Goal: Transaction & Acquisition: Purchase product/service

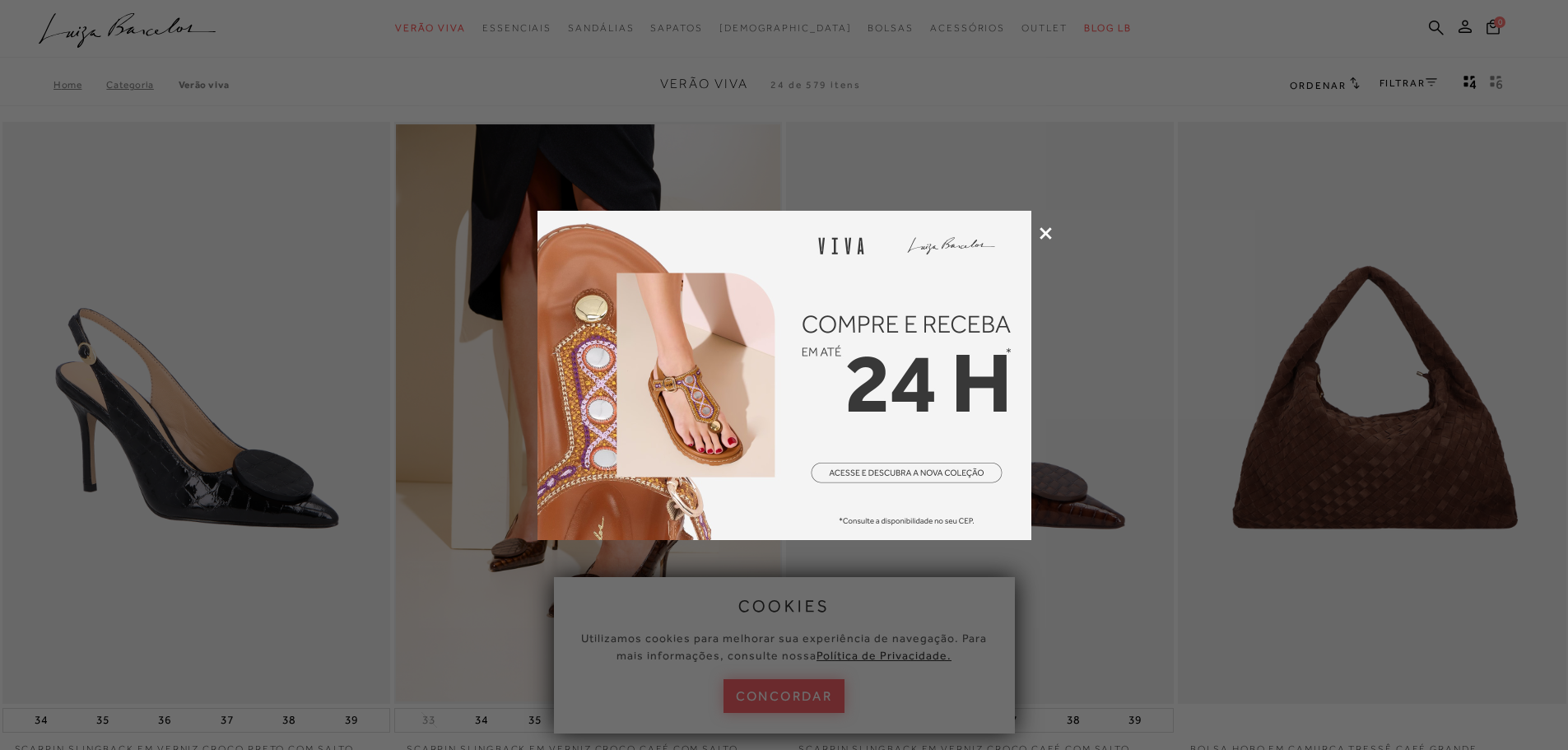
drag, startPoint x: 0, startPoint y: 0, endPoint x: 1041, endPoint y: 225, distance: 1065.0
click at [1041, 225] on div at bounding box center [784, 375] width 1568 height 750
drag, startPoint x: 1045, startPoint y: 233, endPoint x: 1040, endPoint y: 213, distance: 20.6
click at [1045, 232] on icon at bounding box center [1045, 233] width 12 height 12
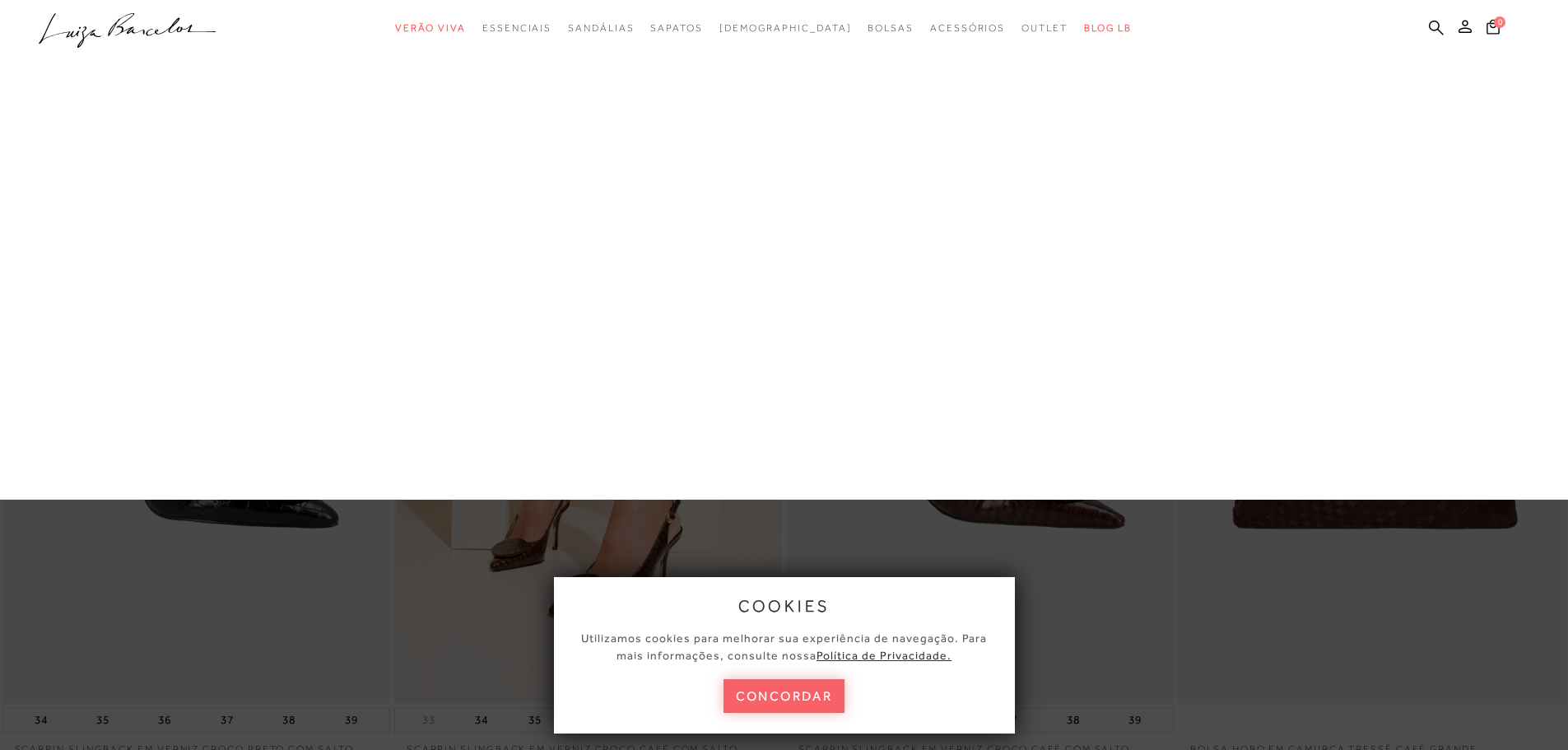
click at [0, 0] on div "Scarpin [GEOGRAPHIC_DATA] Mocassim [GEOGRAPHIC_DATA] [GEOGRAPHIC_DATA] [PERSON_…" at bounding box center [0, 0] width 0 height 0
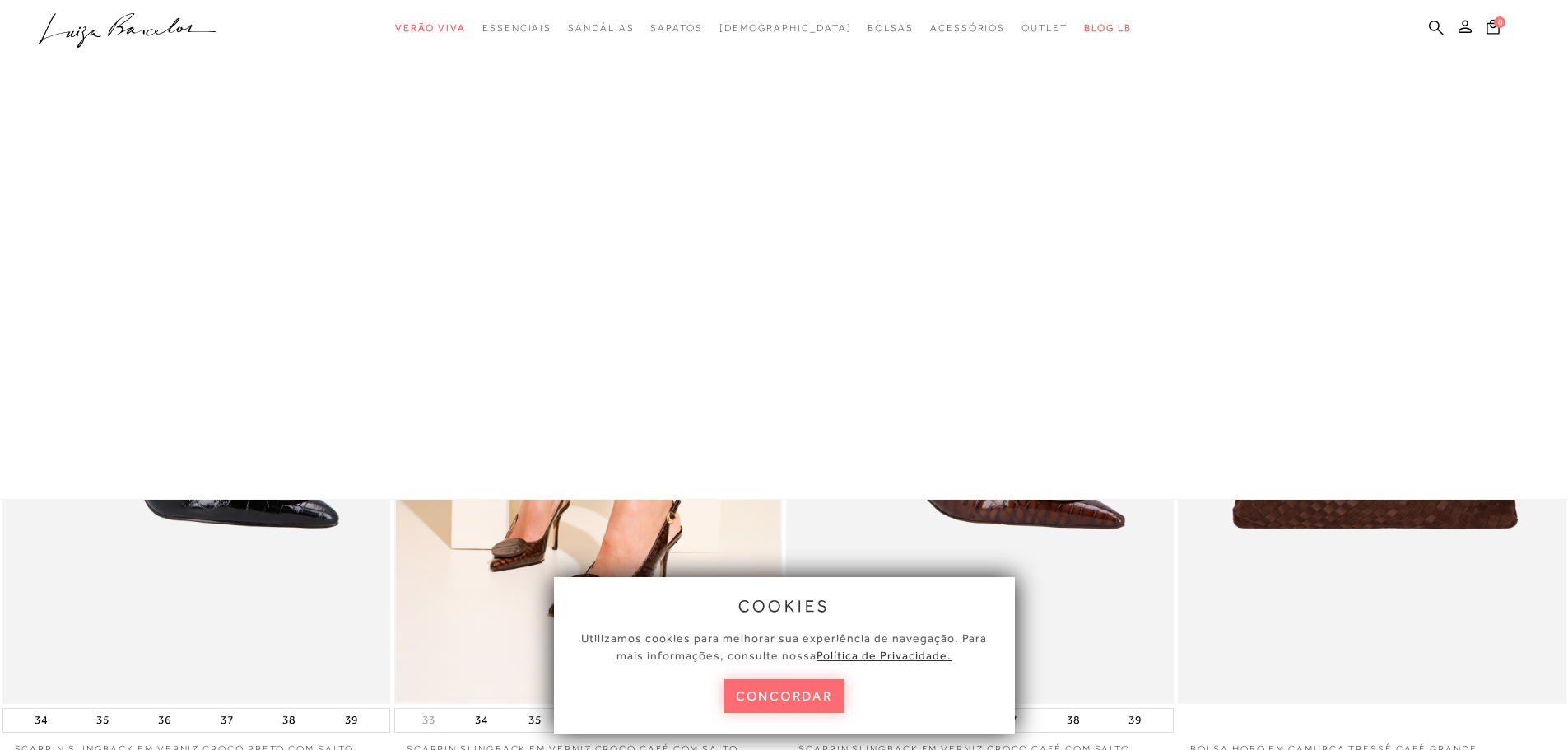
click at [802, 695] on button "concordar" at bounding box center [784, 697] width 122 height 34
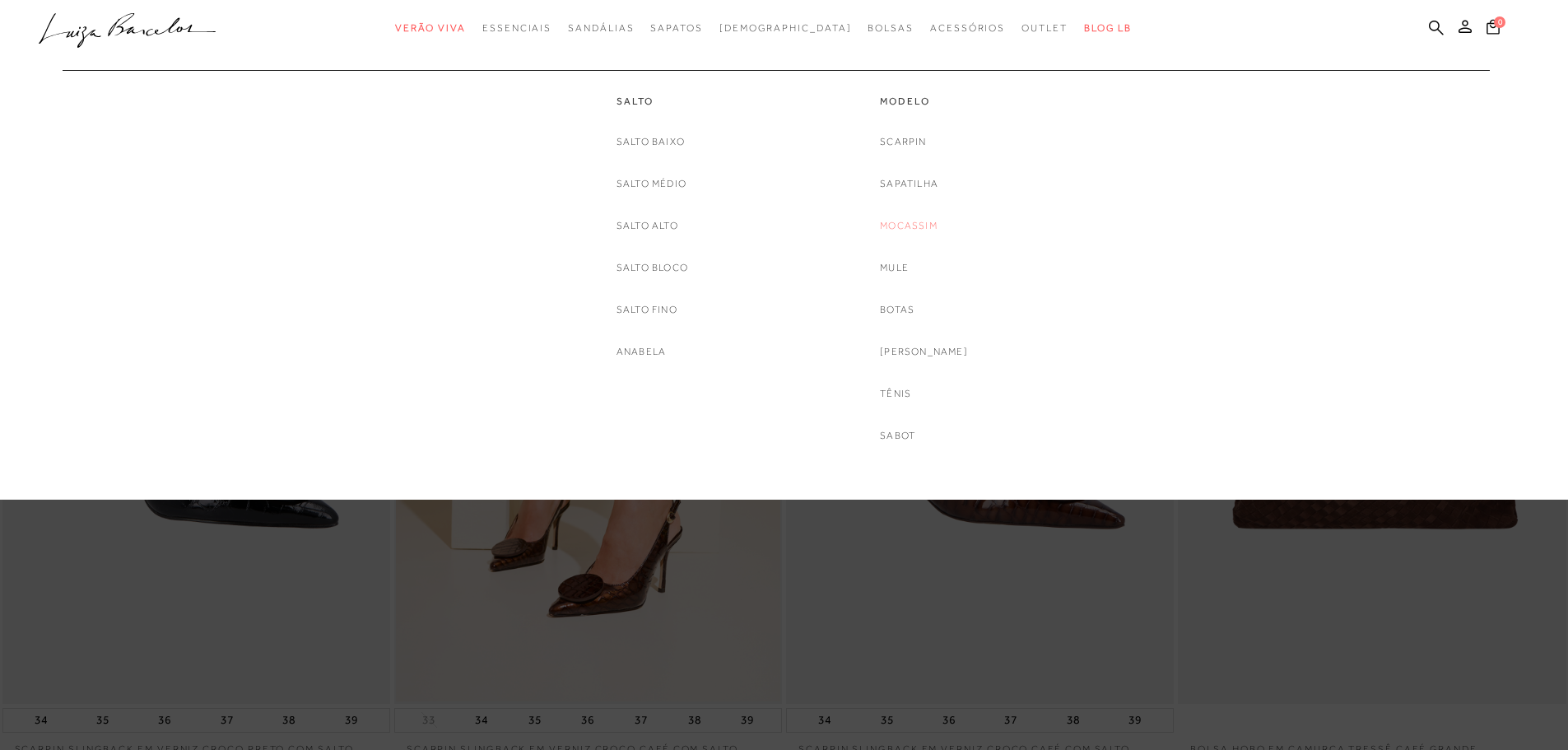
click at [922, 224] on link "Mocassim" at bounding box center [908, 225] width 58 height 17
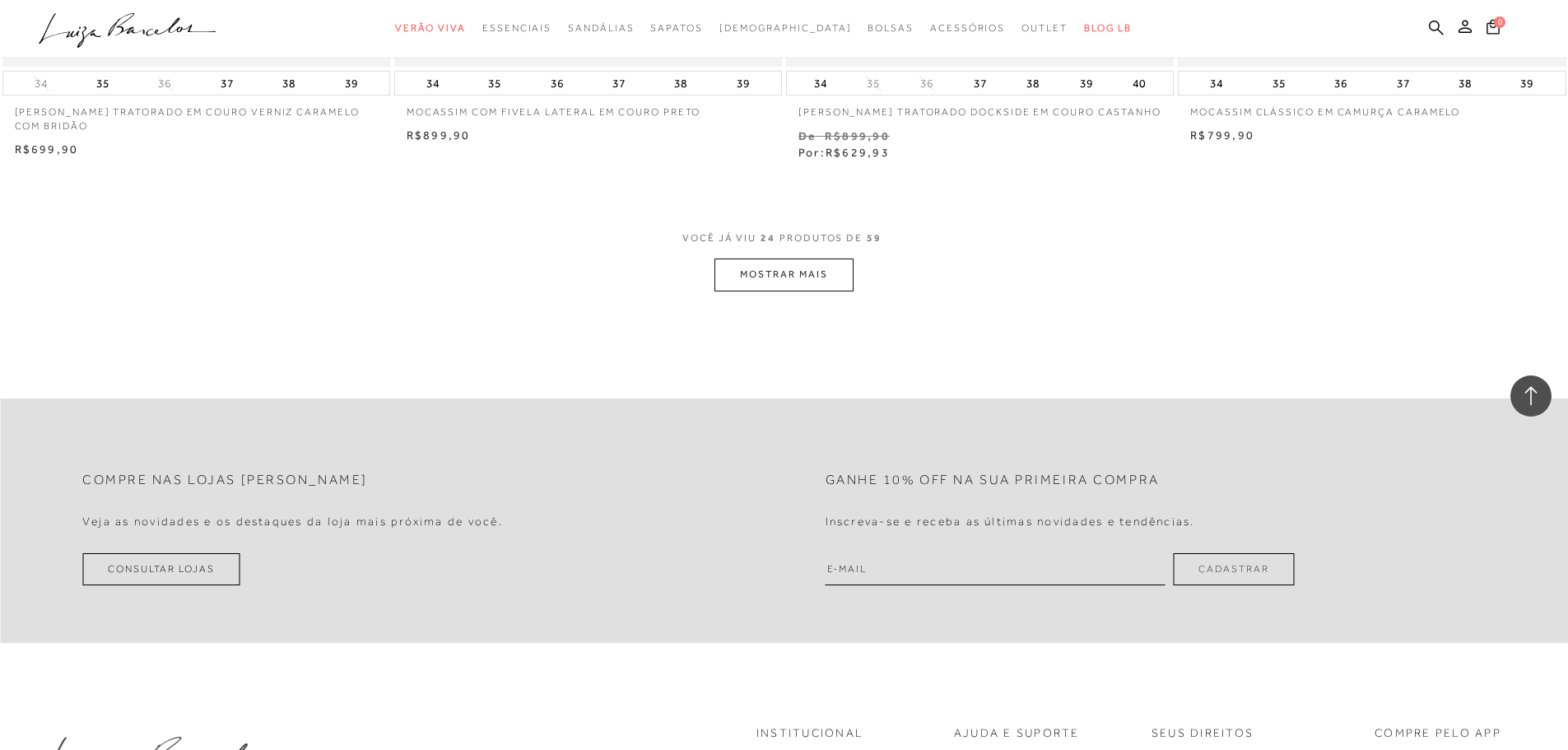
scroll to position [4117, 0]
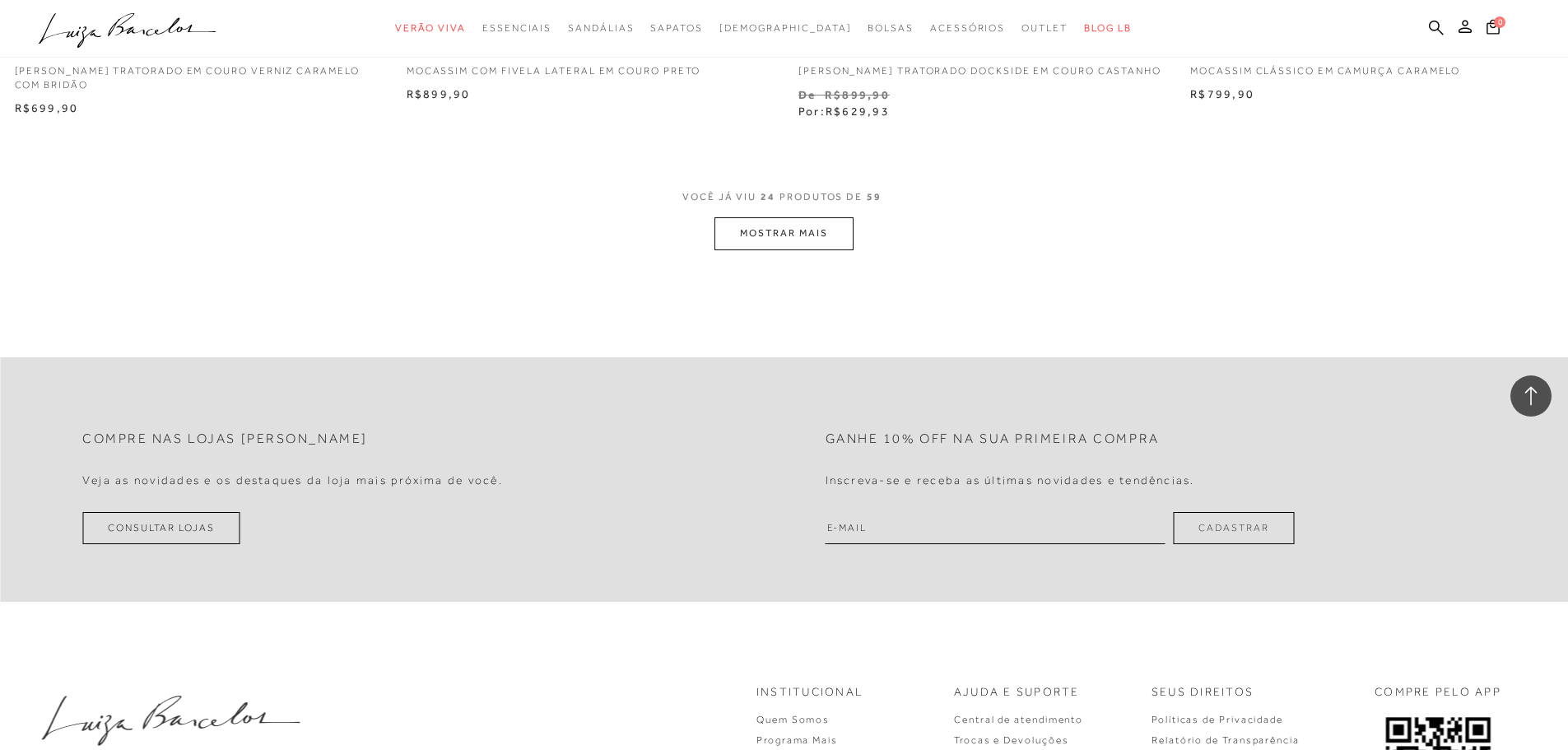
click at [801, 231] on button "MOSTRAR MAIS" at bounding box center [783, 233] width 138 height 32
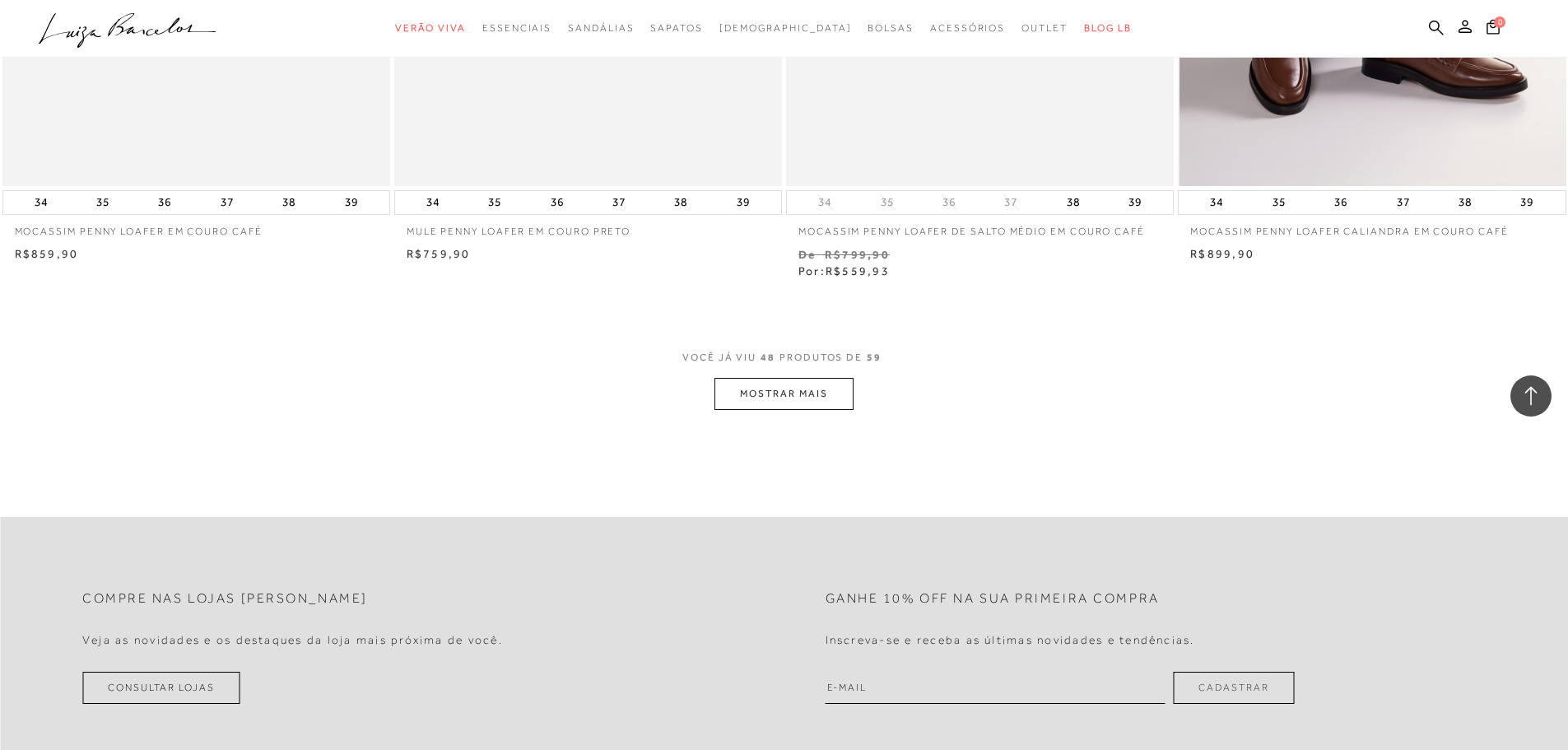
scroll to position [8151, 0]
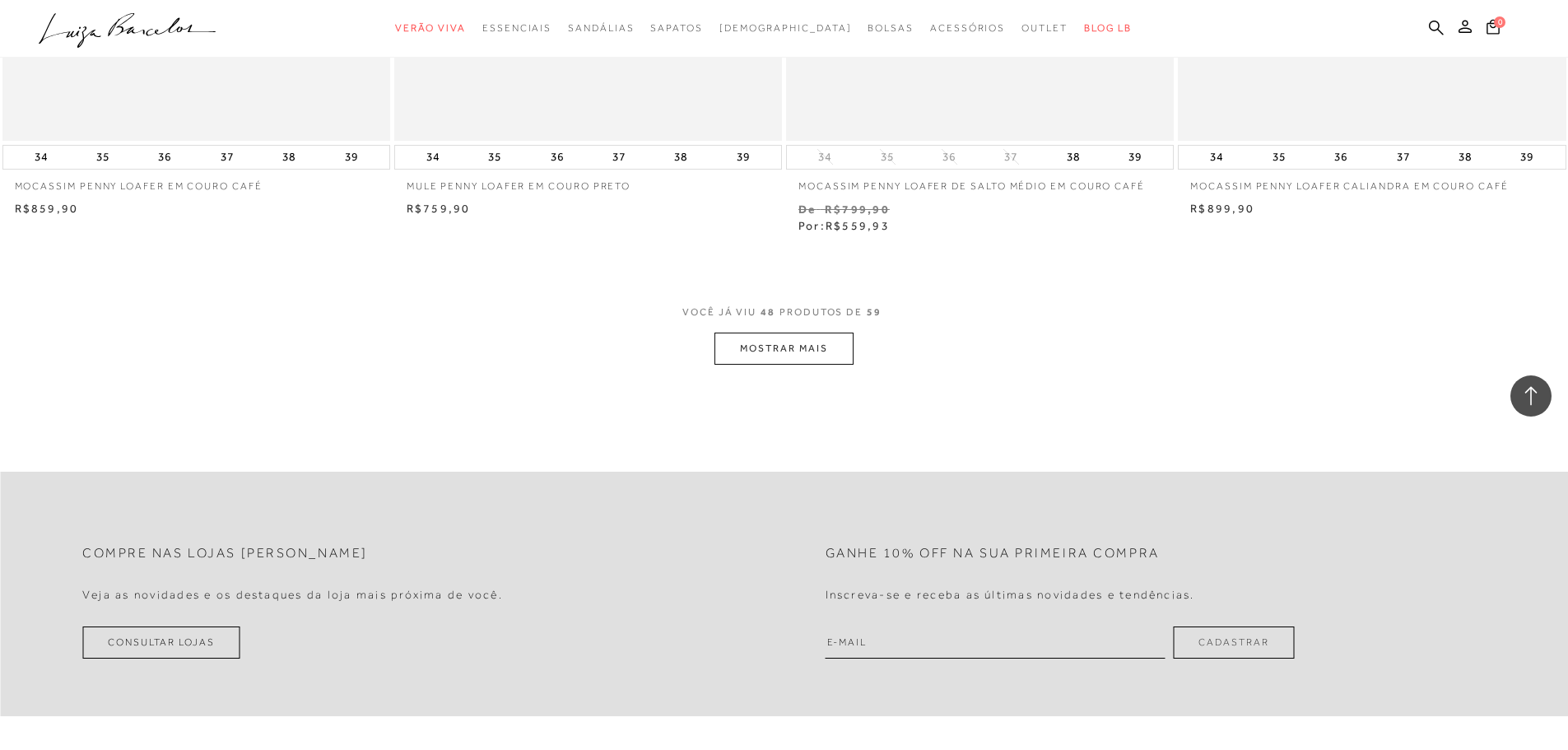
click at [822, 351] on button "MOSTRAR MAIS" at bounding box center [783, 348] width 138 height 32
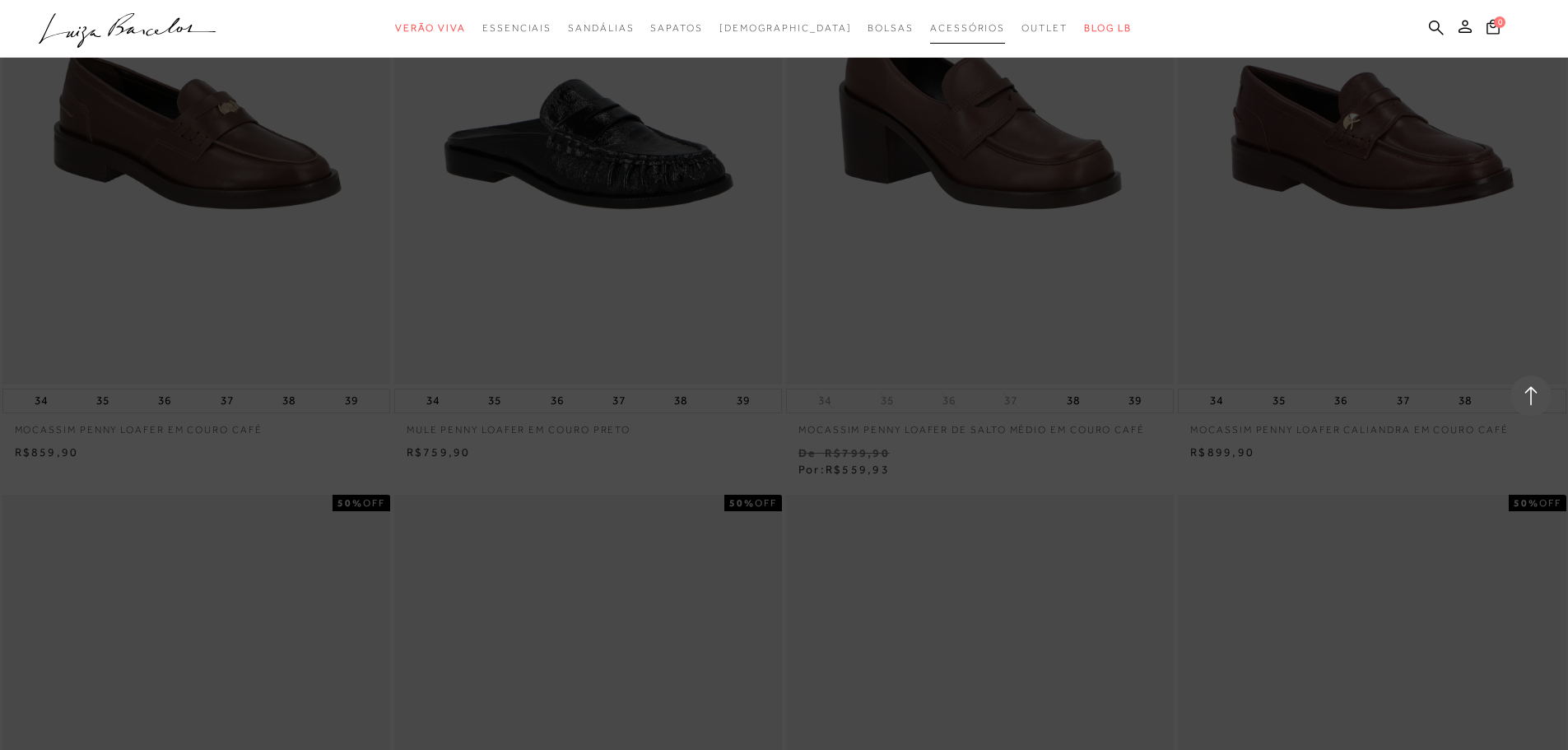
scroll to position [7904, 0]
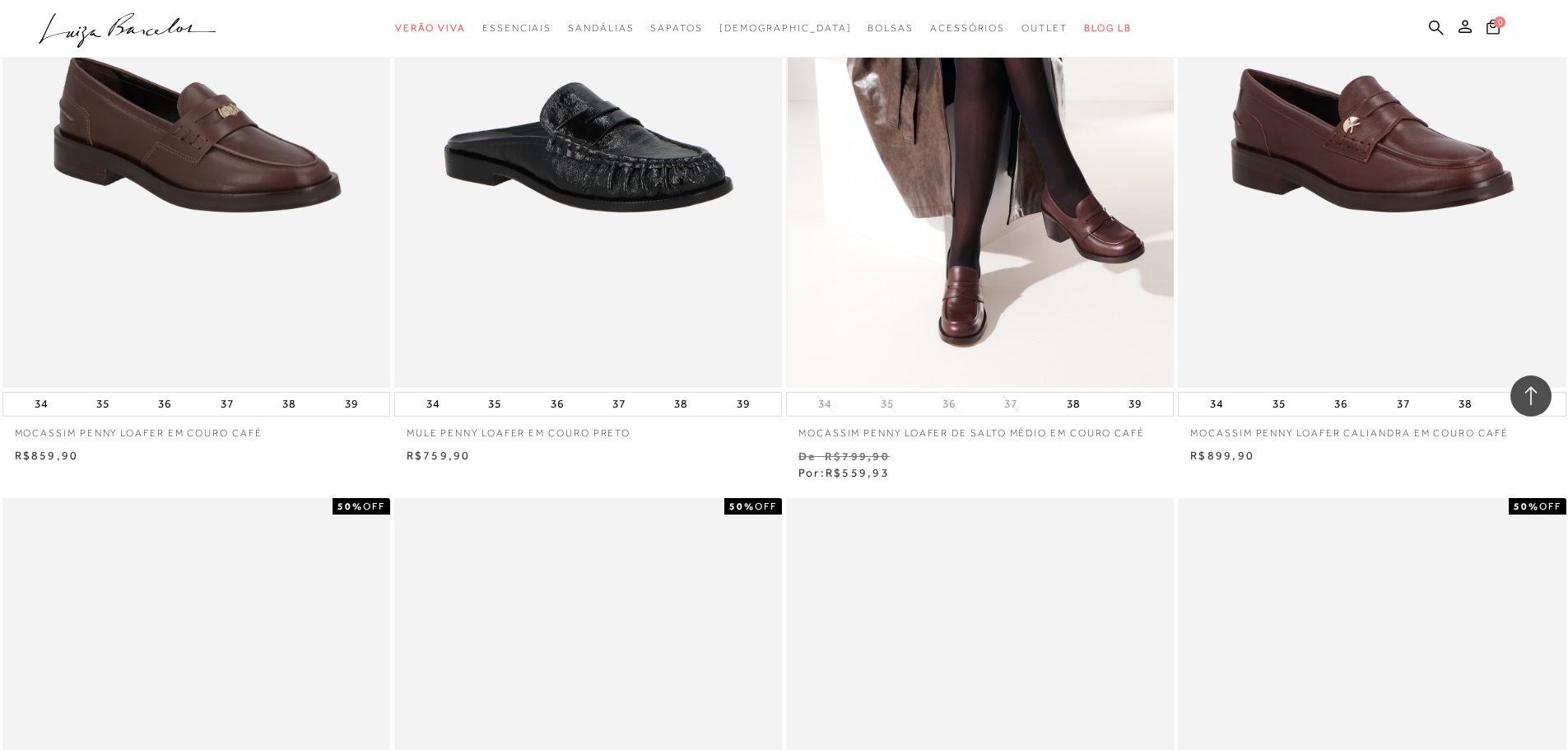
click at [940, 174] on img at bounding box center [981, 97] width 386 height 583
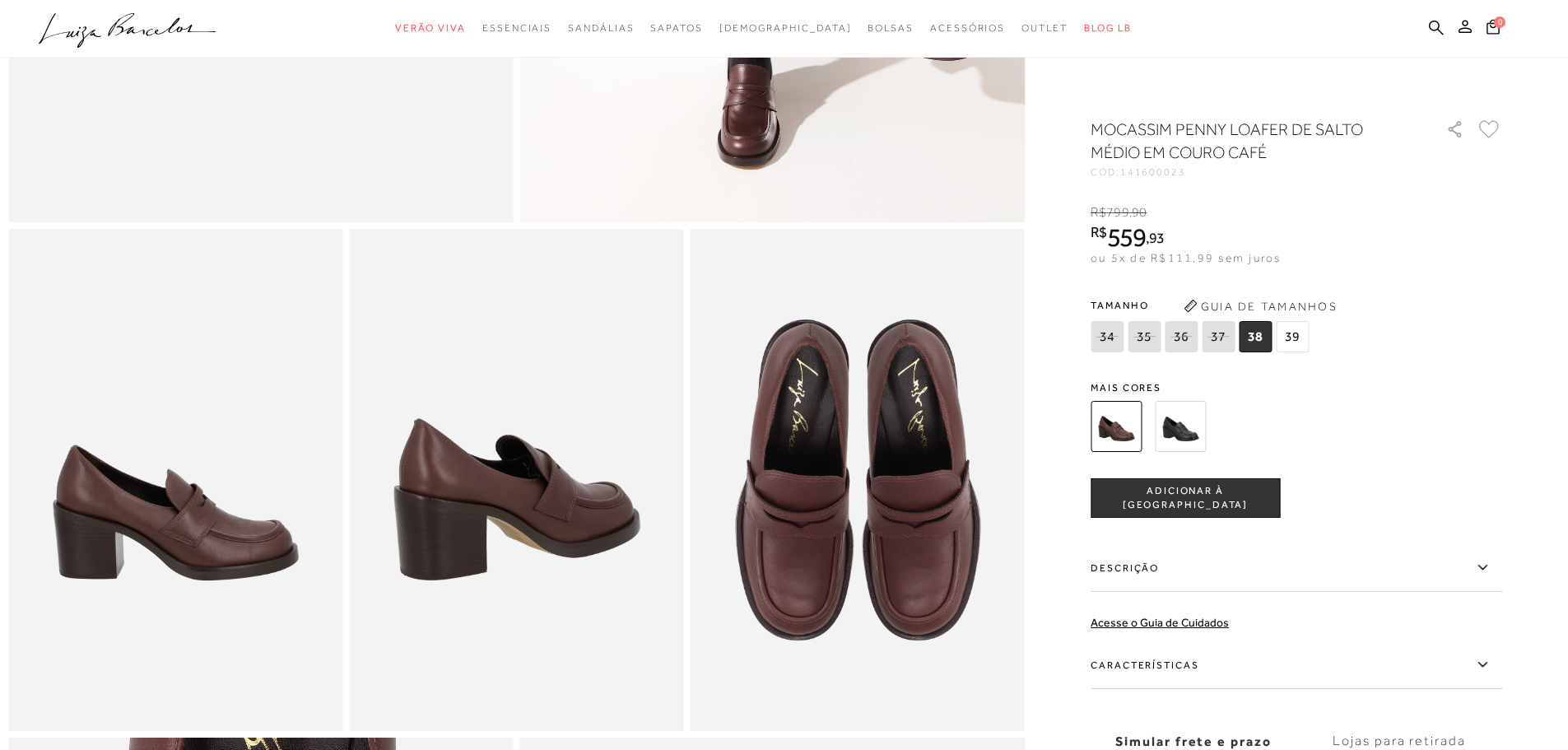
scroll to position [658, 0]
